Goal: Communication & Community: Answer question/provide support

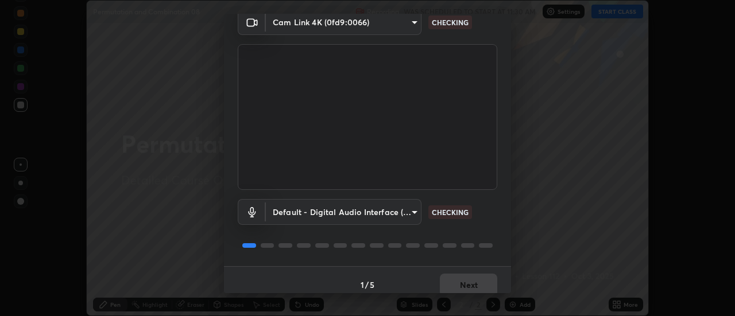
scroll to position [60, 0]
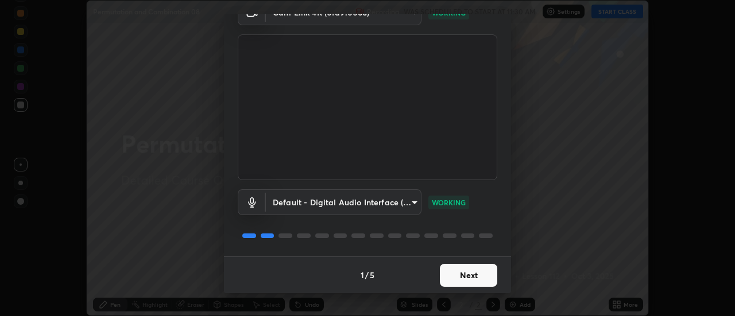
click at [472, 273] on button "Next" at bounding box center [468, 275] width 57 height 23
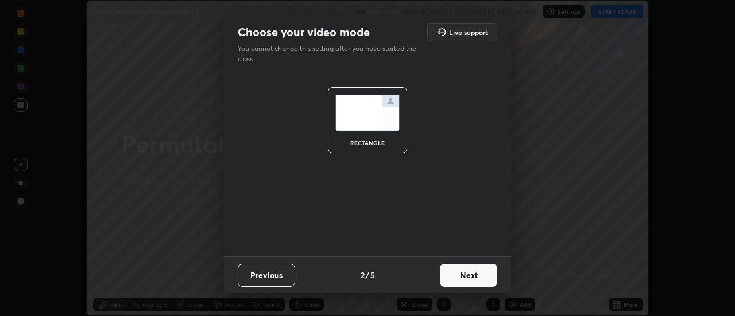
click at [483, 274] on button "Next" at bounding box center [468, 275] width 57 height 23
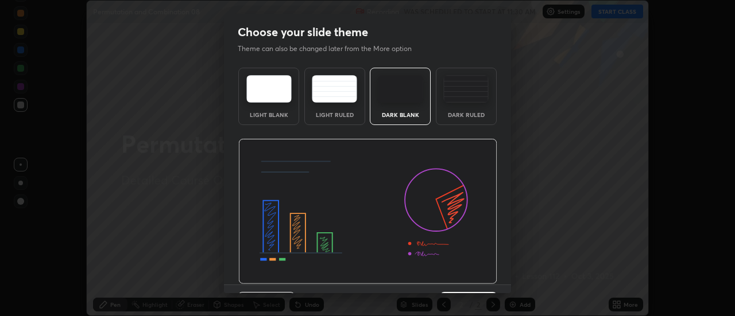
scroll to position [28, 0]
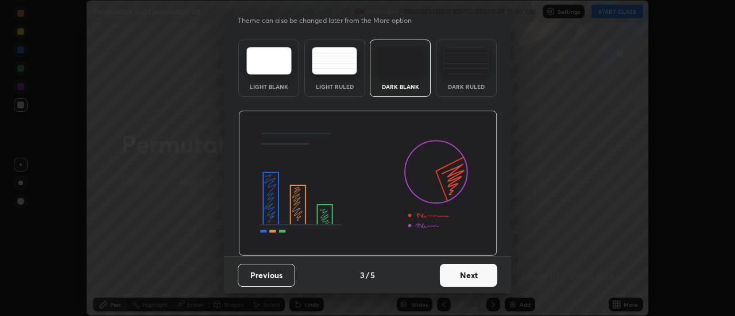
click at [480, 81] on div "Dark Ruled" at bounding box center [466, 68] width 61 height 57
click at [478, 281] on button "Next" at bounding box center [468, 275] width 57 height 23
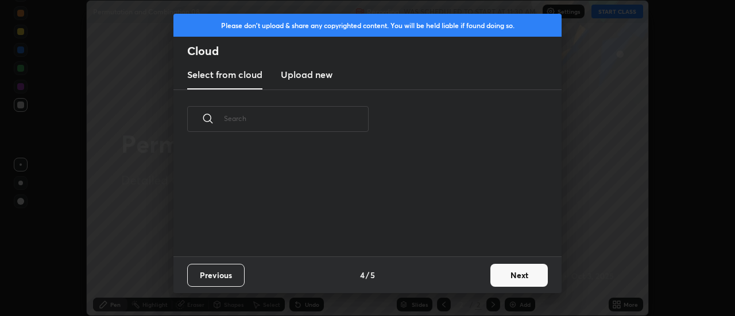
scroll to position [108, 368]
click at [523, 278] on button "Next" at bounding box center [518, 275] width 57 height 23
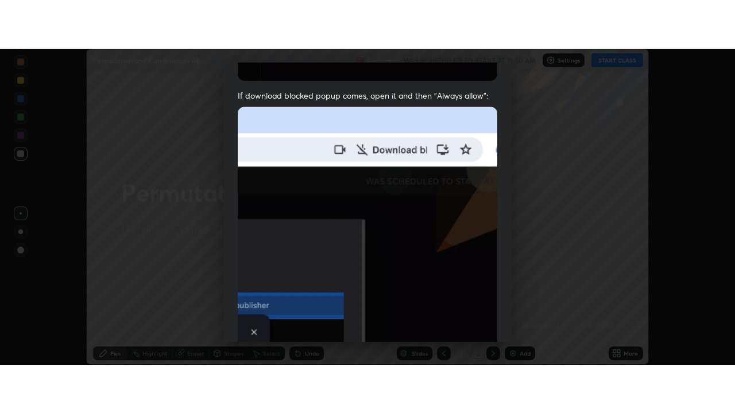
scroll to position [294, 0]
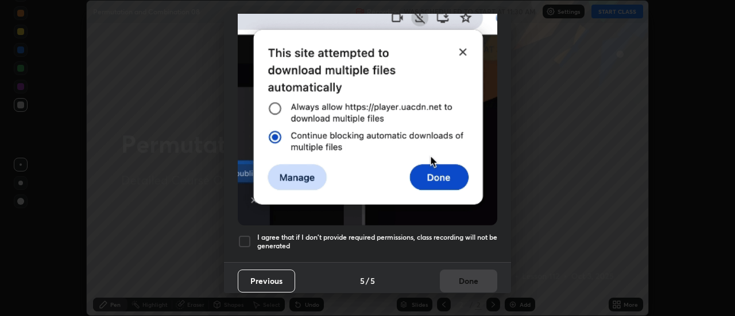
click at [246, 235] on div at bounding box center [245, 242] width 14 height 14
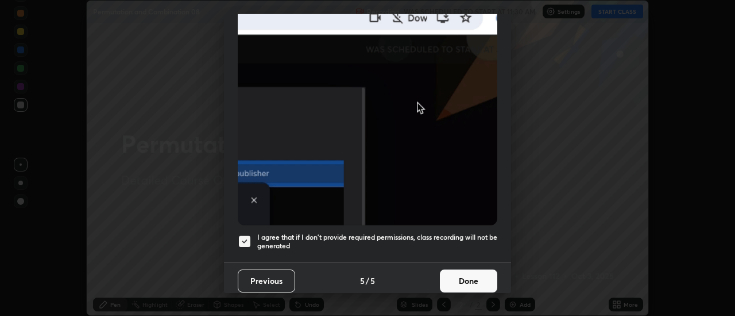
click at [468, 272] on button "Done" at bounding box center [468, 281] width 57 height 23
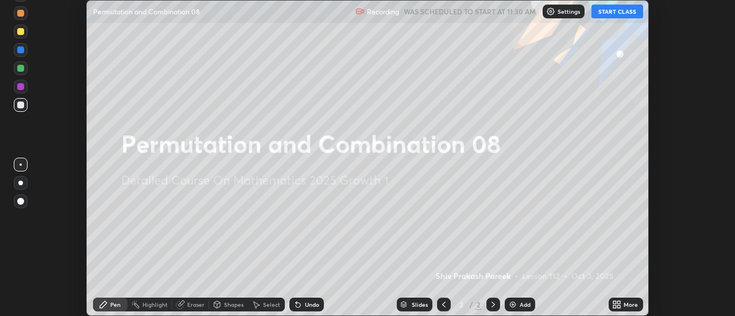
click at [620, 15] on button "START CLASS" at bounding box center [617, 12] width 52 height 14
click at [525, 299] on div "Add" at bounding box center [519, 305] width 30 height 14
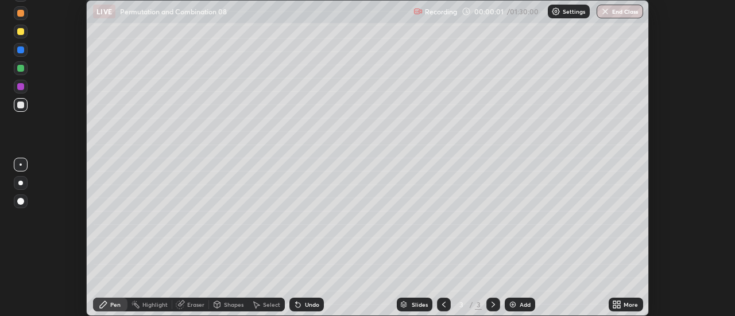
click at [627, 305] on div "More" at bounding box center [630, 305] width 14 height 6
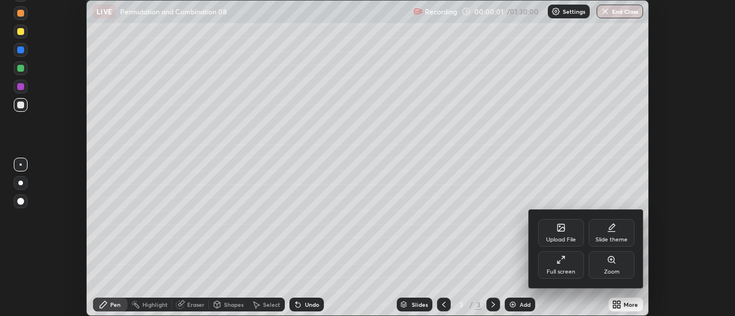
click at [566, 261] on div "Full screen" at bounding box center [561, 265] width 46 height 28
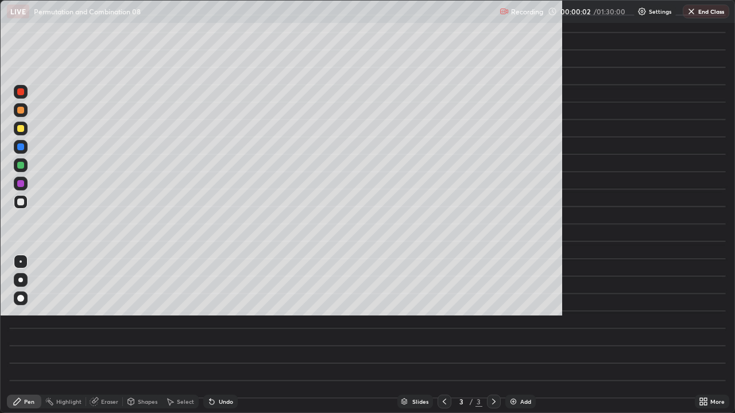
scroll to position [413, 735]
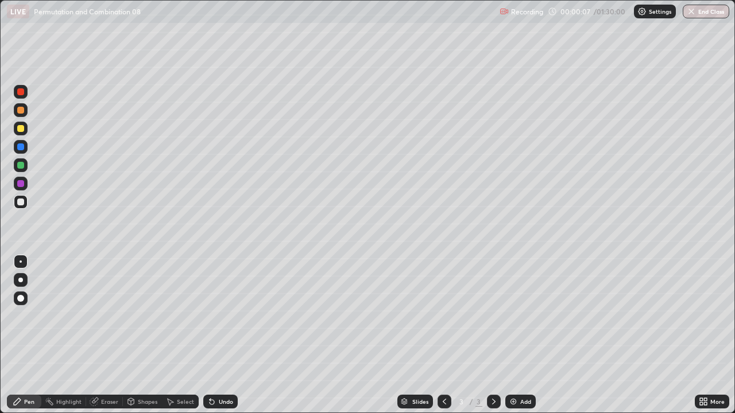
click at [20, 207] on div at bounding box center [21, 202] width 14 height 14
click at [23, 128] on div at bounding box center [20, 128] width 7 height 7
click at [20, 129] on div at bounding box center [20, 128] width 7 height 7
click at [22, 164] on div at bounding box center [20, 165] width 7 height 7
click at [22, 201] on div at bounding box center [20, 202] width 7 height 7
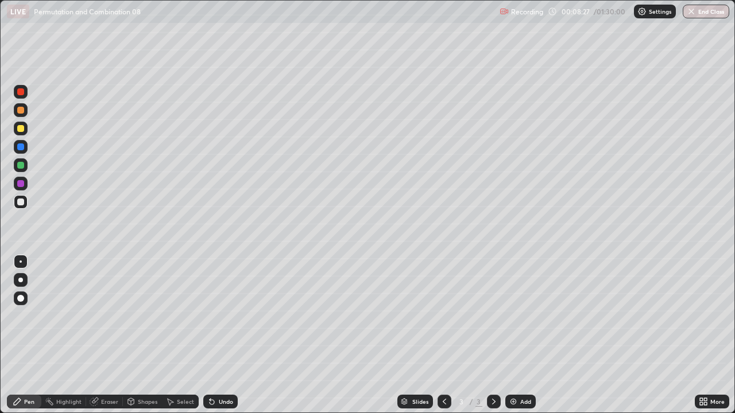
click at [18, 166] on div at bounding box center [20, 165] width 7 height 7
click at [26, 202] on div at bounding box center [21, 202] width 14 height 14
click at [21, 201] on div at bounding box center [20, 202] width 7 height 7
click at [23, 131] on div at bounding box center [21, 129] width 14 height 14
click at [230, 316] on div "Undo" at bounding box center [220, 402] width 34 height 14
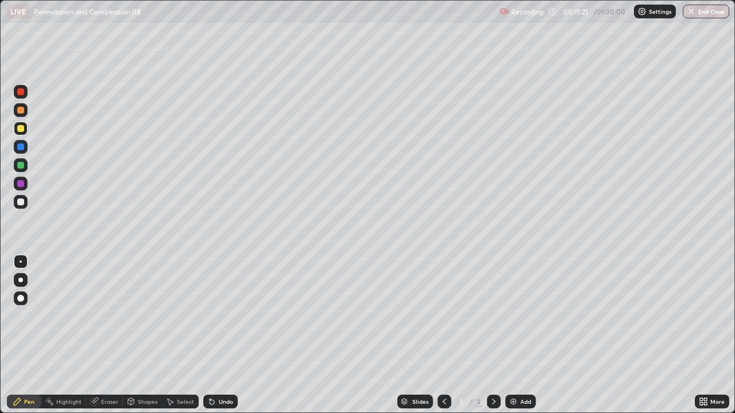
click at [17, 205] on div at bounding box center [21, 202] width 14 height 14
click at [220, 316] on div "Undo" at bounding box center [226, 402] width 14 height 6
click at [512, 316] on div "Add" at bounding box center [520, 402] width 30 height 14
click at [117, 316] on div "Eraser" at bounding box center [109, 402] width 17 height 6
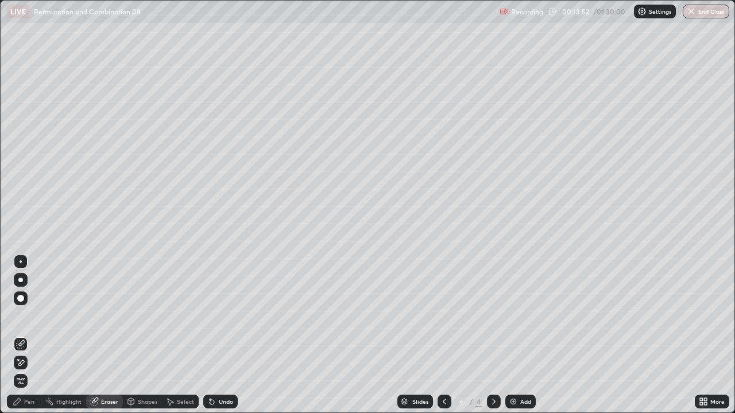
click at [31, 316] on div "Pen" at bounding box center [29, 402] width 10 height 6
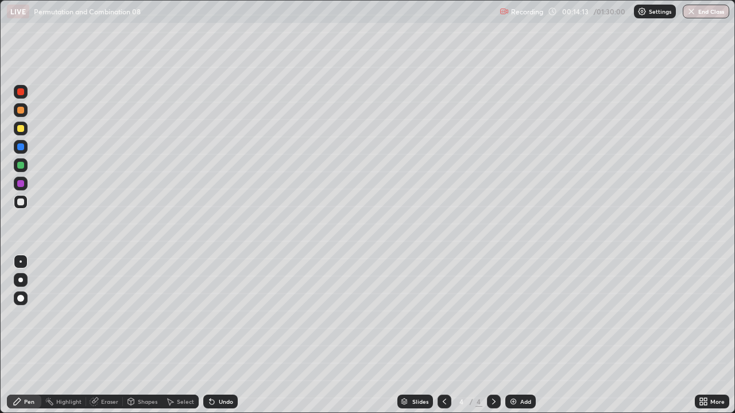
click at [20, 165] on div at bounding box center [20, 165] width 7 height 7
click at [522, 316] on div "Add" at bounding box center [525, 402] width 11 height 6
click at [20, 203] on div at bounding box center [20, 202] width 7 height 7
click at [521, 316] on div "Add" at bounding box center [525, 402] width 11 height 6
click at [22, 130] on div at bounding box center [20, 128] width 7 height 7
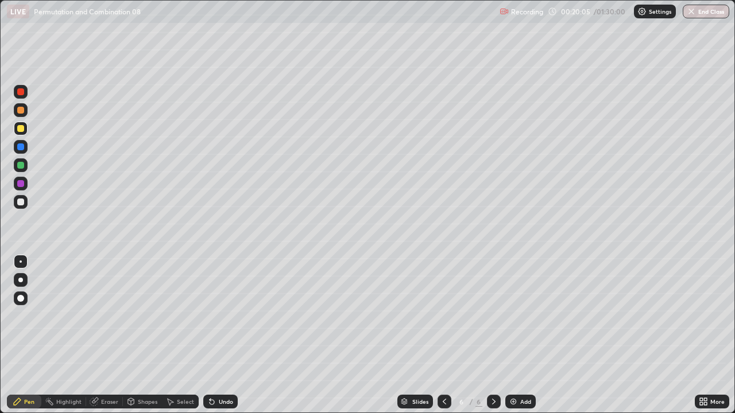
click at [21, 204] on div at bounding box center [20, 202] width 7 height 7
click at [523, 316] on div "Add" at bounding box center [525, 402] width 11 height 6
click at [17, 200] on div at bounding box center [20, 202] width 7 height 7
click at [20, 163] on div at bounding box center [20, 165] width 7 height 7
click at [21, 204] on div at bounding box center [20, 202] width 7 height 7
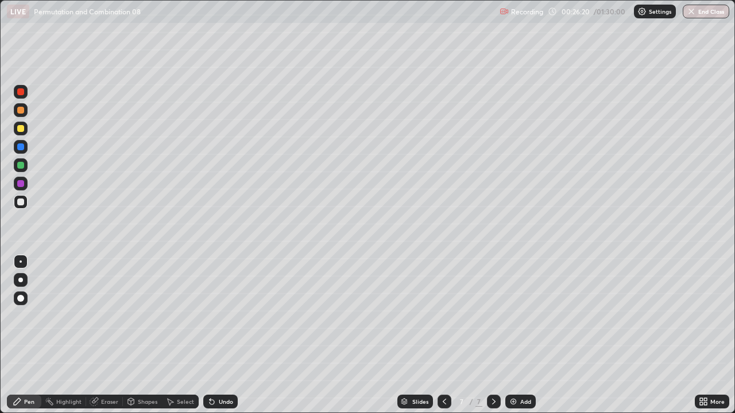
click at [21, 203] on div at bounding box center [20, 202] width 7 height 7
click at [520, 316] on div "Add" at bounding box center [520, 402] width 30 height 14
click at [226, 316] on div "Undo" at bounding box center [226, 402] width 14 height 6
click at [21, 162] on div at bounding box center [20, 165] width 7 height 7
click at [21, 203] on div at bounding box center [20, 202] width 7 height 7
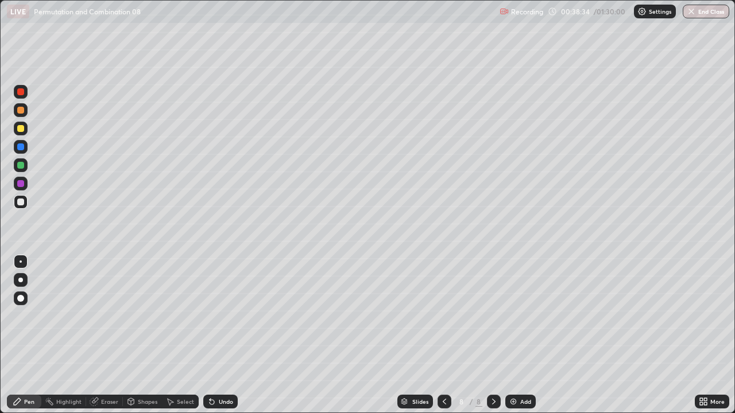
click at [22, 163] on div at bounding box center [20, 165] width 7 height 7
click at [21, 204] on div at bounding box center [20, 202] width 7 height 7
click at [21, 128] on div at bounding box center [20, 128] width 7 height 7
click at [18, 202] on div at bounding box center [20, 202] width 7 height 7
click at [302, 316] on div "Slides 8 / 8 Add" at bounding box center [466, 401] width 457 height 23
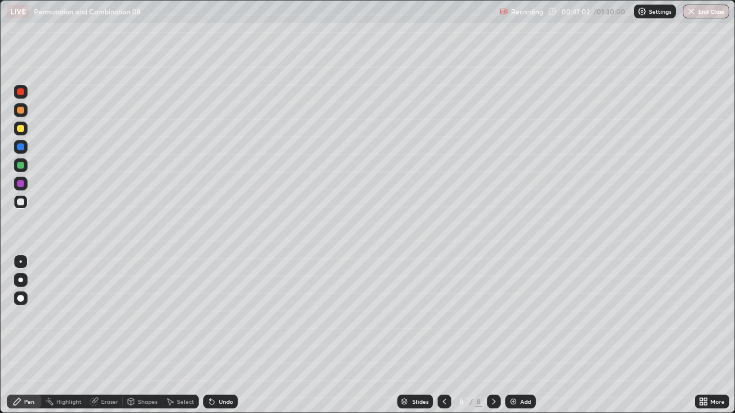
click at [513, 316] on img at bounding box center [513, 401] width 9 height 9
click at [19, 164] on div at bounding box center [20, 165] width 7 height 7
click at [20, 203] on div at bounding box center [20, 202] width 7 height 7
click at [215, 316] on div "Undo" at bounding box center [220, 402] width 34 height 14
click at [22, 203] on div at bounding box center [20, 202] width 7 height 7
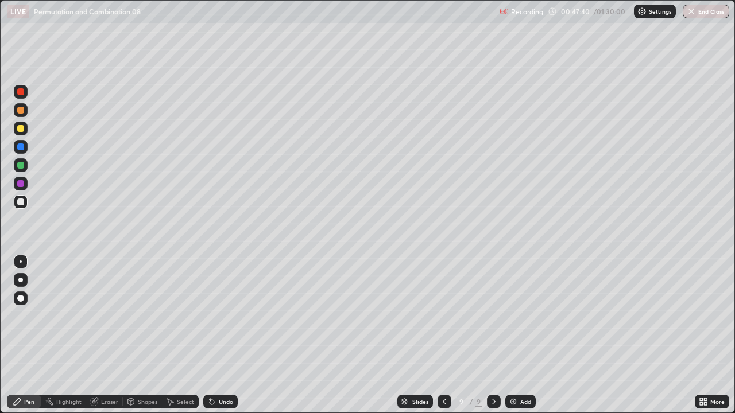
click at [18, 149] on div at bounding box center [20, 146] width 7 height 7
click at [219, 316] on div "Undo" at bounding box center [226, 402] width 14 height 6
click at [222, 316] on div "Undo" at bounding box center [226, 402] width 14 height 6
click at [228, 316] on div "Undo" at bounding box center [220, 402] width 34 height 14
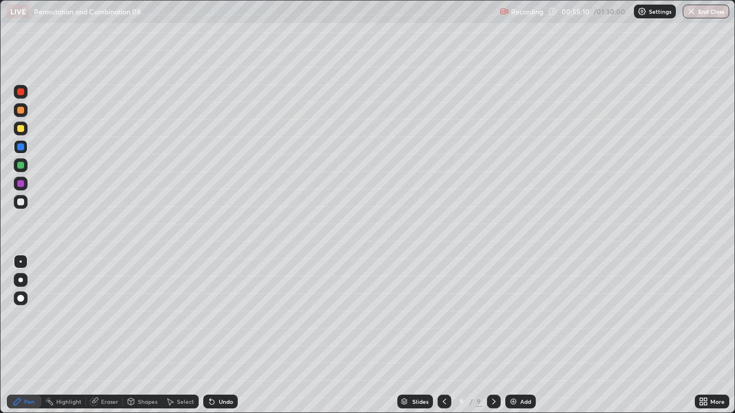
click at [101, 316] on div "Eraser" at bounding box center [109, 402] width 17 height 6
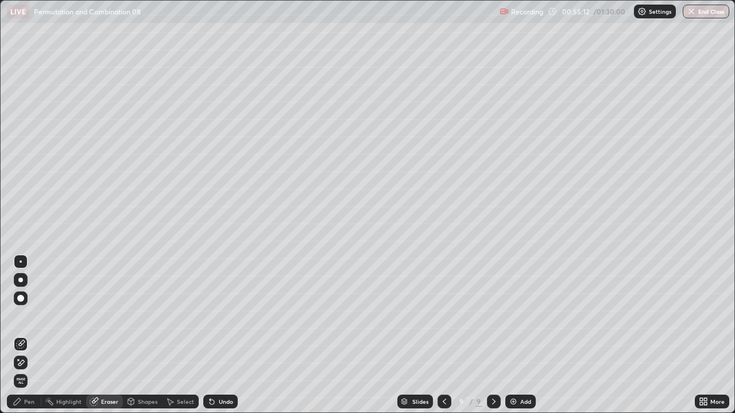
click at [21, 316] on icon at bounding box center [20, 363] width 9 height 10
click at [21, 316] on icon at bounding box center [17, 401] width 9 height 9
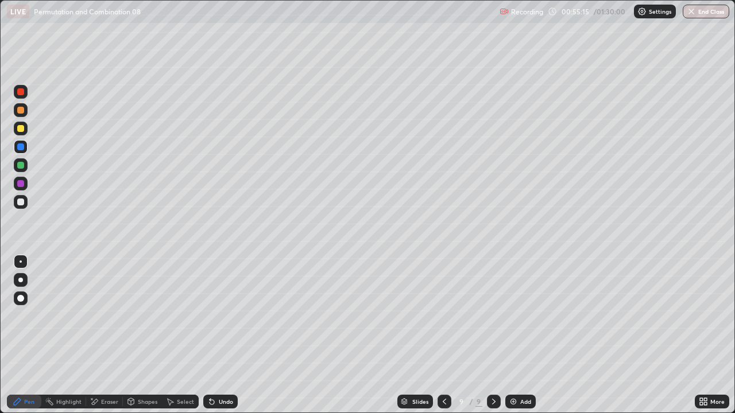
click at [18, 207] on div at bounding box center [21, 202] width 14 height 14
click at [519, 316] on div "Add" at bounding box center [520, 402] width 30 height 14
click at [20, 164] on div at bounding box center [20, 165] width 7 height 7
click at [20, 204] on div at bounding box center [20, 202] width 7 height 7
click at [22, 145] on div at bounding box center [20, 146] width 7 height 7
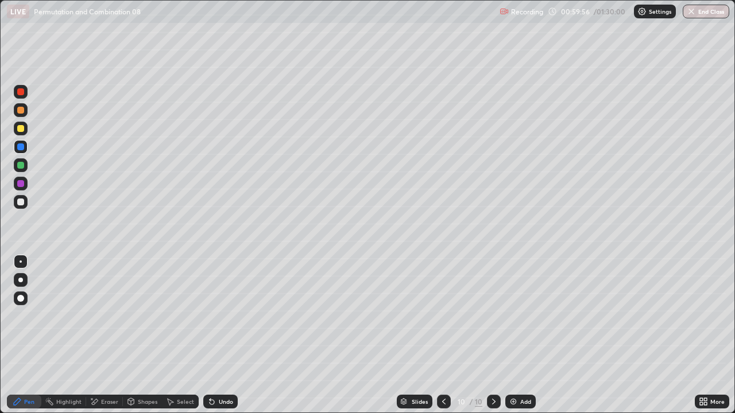
click at [219, 316] on div "Undo" at bounding box center [220, 402] width 34 height 14
click at [216, 316] on div "Undo" at bounding box center [220, 402] width 34 height 14
click at [20, 201] on div at bounding box center [20, 202] width 7 height 7
click at [219, 316] on div "Undo" at bounding box center [226, 402] width 14 height 6
click at [222, 316] on div "Undo" at bounding box center [226, 402] width 14 height 6
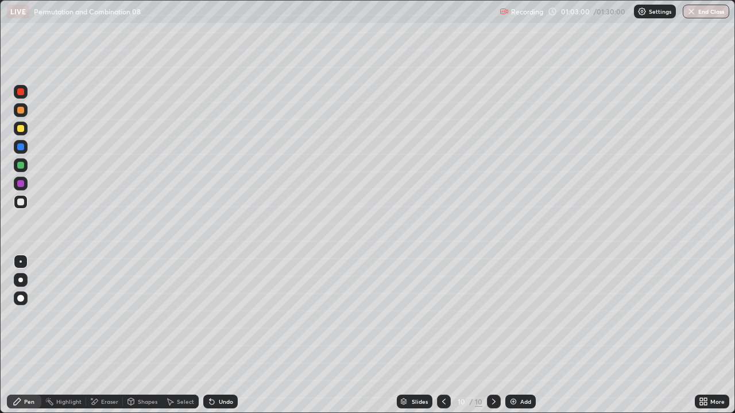
click at [226, 316] on div "Undo" at bounding box center [226, 402] width 14 height 6
click at [222, 316] on div "Undo" at bounding box center [226, 402] width 14 height 6
click at [223, 316] on div "Undo" at bounding box center [226, 402] width 14 height 6
click at [222, 316] on div "Undo" at bounding box center [226, 402] width 14 height 6
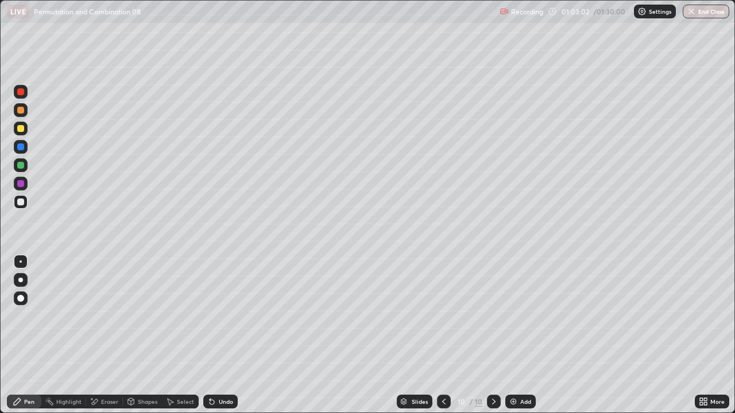
click at [222, 316] on div "Undo" at bounding box center [226, 402] width 14 height 6
click at [522, 316] on div "Add" at bounding box center [520, 402] width 30 height 14
click at [21, 147] on div at bounding box center [20, 146] width 7 height 7
click at [21, 204] on div at bounding box center [20, 202] width 7 height 7
click at [22, 166] on div at bounding box center [20, 165] width 7 height 7
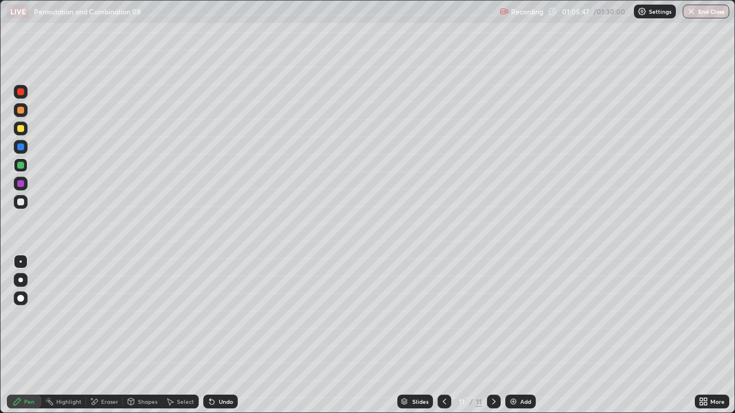
click at [23, 204] on div at bounding box center [20, 202] width 7 height 7
click at [19, 148] on div at bounding box center [20, 146] width 7 height 7
click at [19, 202] on div at bounding box center [20, 202] width 7 height 7
click at [20, 199] on div at bounding box center [20, 202] width 7 height 7
click at [106, 316] on div "Eraser" at bounding box center [104, 402] width 37 height 14
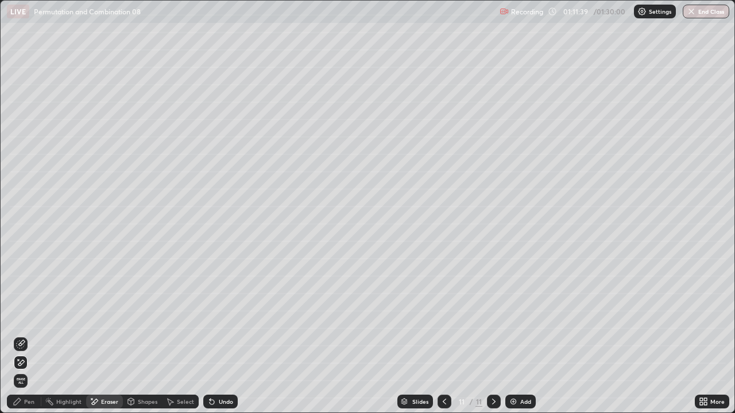
click at [24, 316] on icon at bounding box center [20, 344] width 9 height 9
click at [561, 316] on div "Slides 11 / 11 Add" at bounding box center [466, 401] width 457 height 23
click at [25, 316] on div "Pen" at bounding box center [29, 402] width 10 height 6
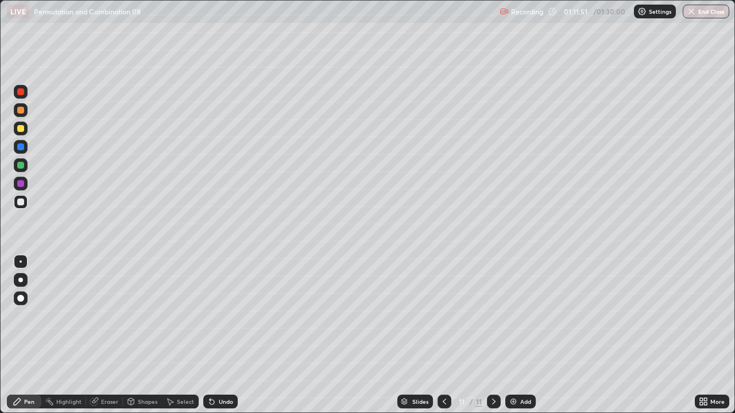
click at [18, 164] on div at bounding box center [20, 165] width 7 height 7
click at [21, 126] on div at bounding box center [20, 128] width 7 height 7
click at [523, 316] on div "Add" at bounding box center [525, 402] width 11 height 6
click at [20, 204] on div at bounding box center [20, 202] width 7 height 7
click at [21, 201] on div at bounding box center [20, 202] width 7 height 7
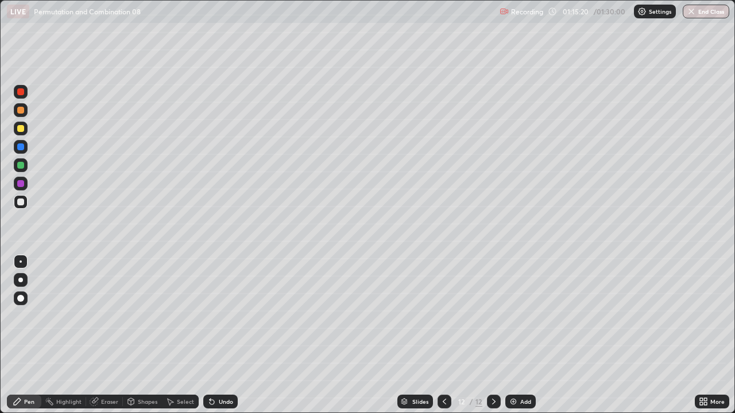
click at [22, 146] on div at bounding box center [20, 146] width 7 height 7
click at [20, 168] on div at bounding box center [20, 165] width 7 height 7
click at [21, 202] on div at bounding box center [20, 202] width 7 height 7
click at [227, 316] on div "Undo" at bounding box center [220, 402] width 34 height 14
click at [709, 11] on button "End Class" at bounding box center [706, 12] width 45 height 14
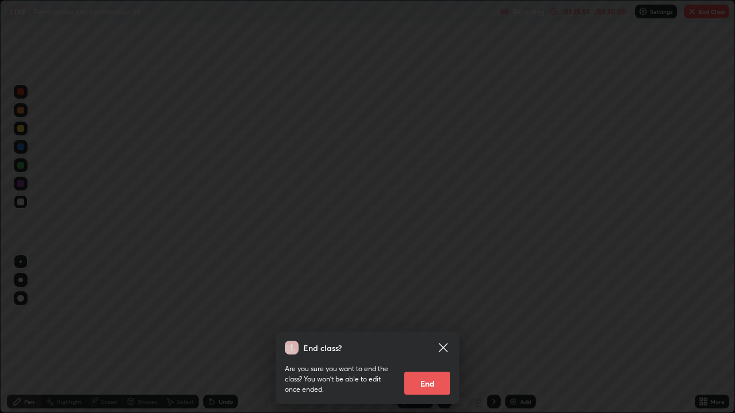
click at [430, 316] on button "End" at bounding box center [427, 383] width 46 height 23
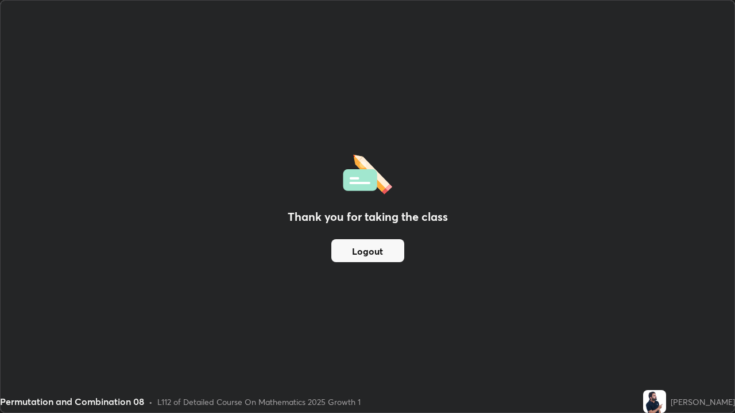
click at [367, 248] on button "Logout" at bounding box center [367, 250] width 73 height 23
click at [366, 250] on button "Logout" at bounding box center [367, 250] width 73 height 23
click at [364, 250] on button "Logout" at bounding box center [367, 250] width 73 height 23
click at [366, 251] on button "Logout" at bounding box center [367, 250] width 73 height 23
